Goal: Information Seeking & Learning: Learn about a topic

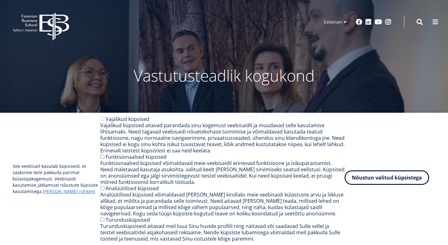
click at [394, 182] on button "Nõustun valitud küpsistega" at bounding box center [387, 177] width 85 height 14
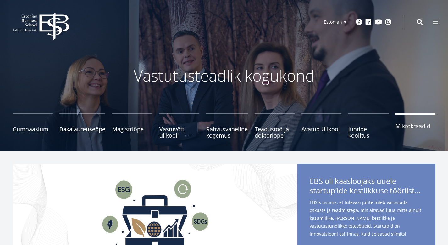
click at [402, 128] on span "Mikrokraadid" at bounding box center [416, 126] width 40 height 6
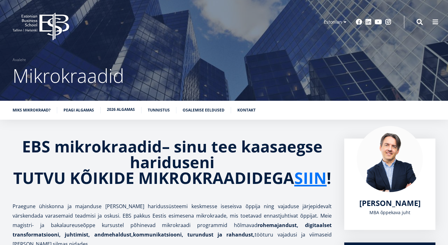
click at [125, 110] on link "2026 algamas" at bounding box center [121, 109] width 28 height 6
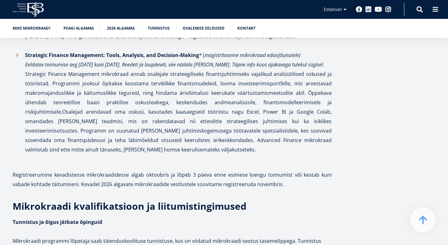
scroll to position [1512, 0]
